Goal: Task Accomplishment & Management: Manage account settings

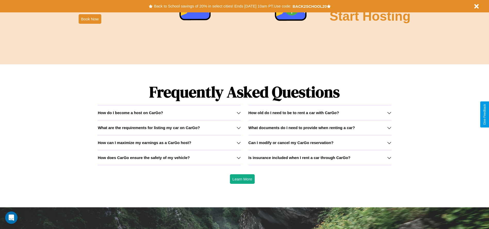
scroll to position [739, 0]
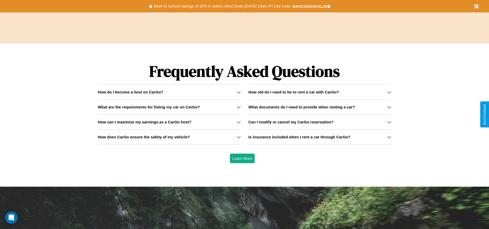
click at [320, 122] on h3 "Can I modify or cancel my CarGo reservation?" at bounding box center [290, 122] width 85 height 4
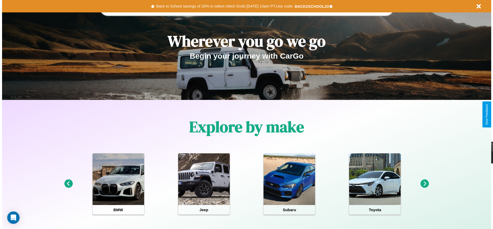
scroll to position [0, 0]
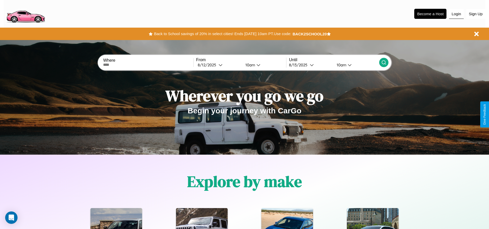
click at [456, 14] on button "Login" at bounding box center [456, 14] width 15 height 10
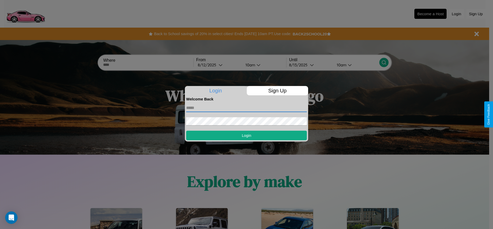
click at [246, 107] on input "text" at bounding box center [246, 108] width 121 height 8
type input "**********"
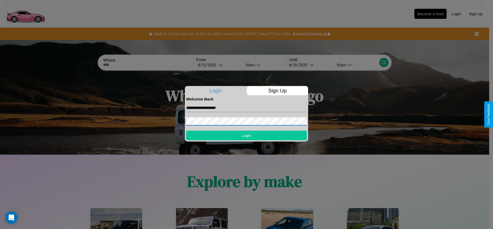
click at [246, 135] on button "Login" at bounding box center [246, 135] width 121 height 10
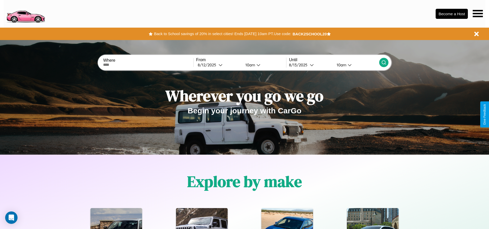
click at [478, 13] on icon at bounding box center [478, 13] width 10 height 7
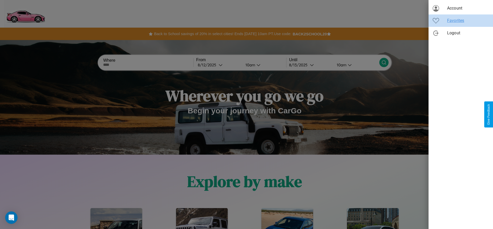
click at [461, 21] on span "Favorites" at bounding box center [468, 21] width 42 height 6
